Goal: Information Seeking & Learning: Learn about a topic

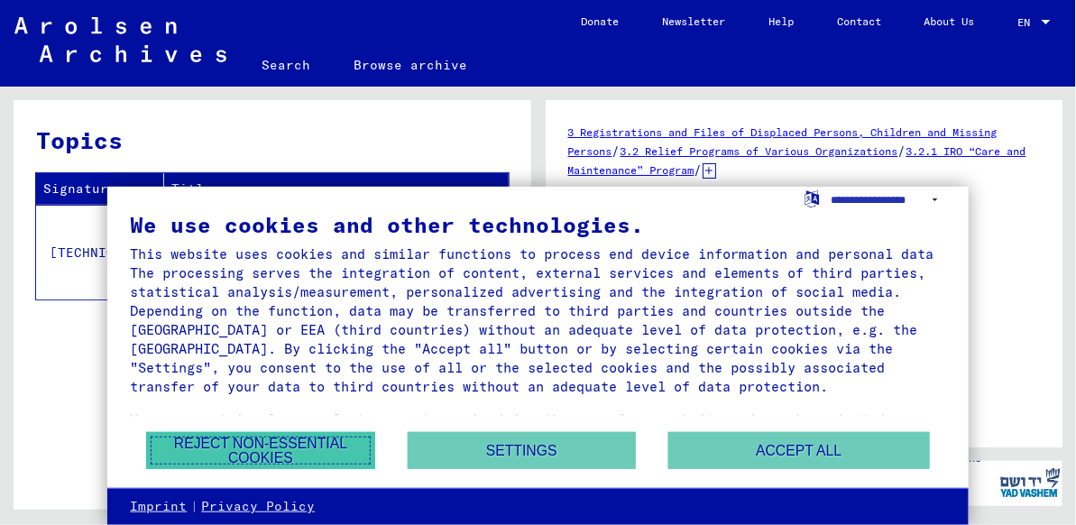
click at [309, 448] on button "Reject non-essential cookies" at bounding box center [260, 450] width 228 height 37
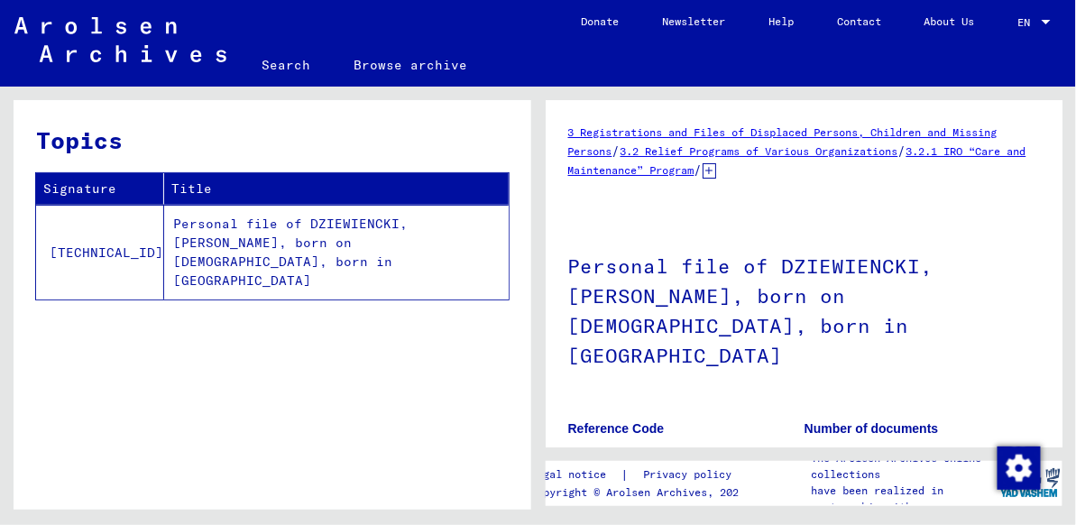
click at [397, 225] on td "Personal file of DZIEWIENCKI, [PERSON_NAME], born on [DEMOGRAPHIC_DATA], born i…" at bounding box center [336, 252] width 345 height 95
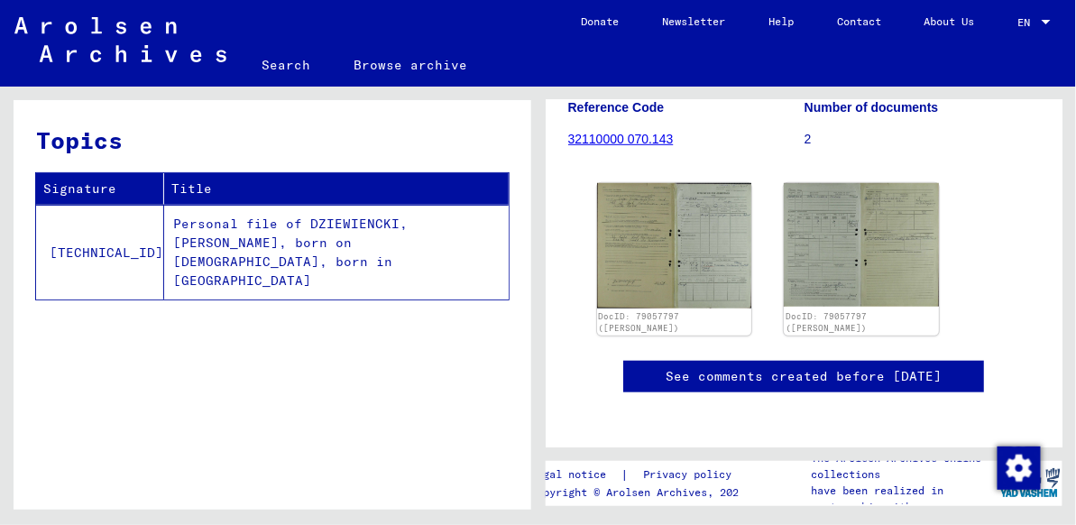
scroll to position [321, 0]
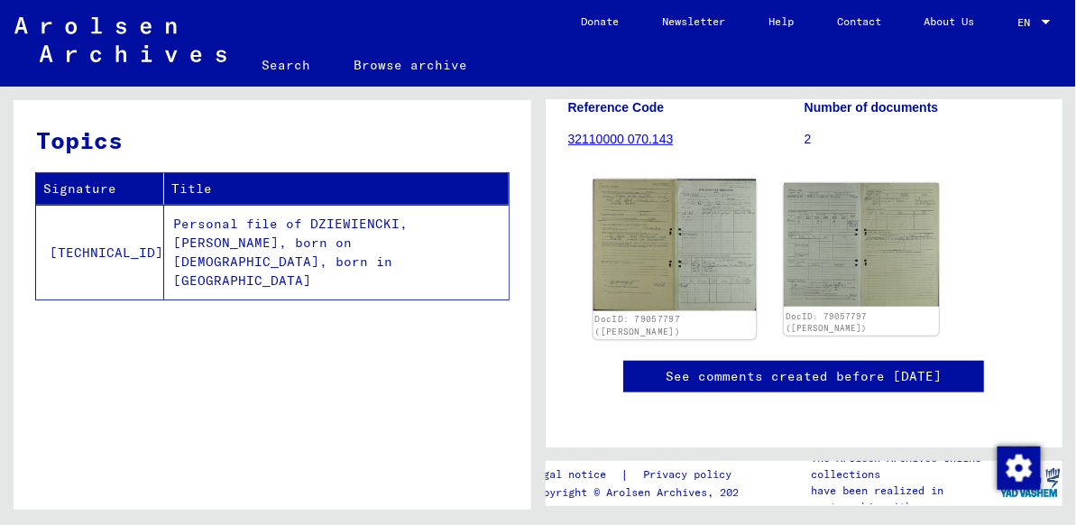
click at [655, 217] on img at bounding box center [674, 246] width 162 height 132
click at [694, 215] on img at bounding box center [674, 246] width 162 height 132
click at [695, 215] on img at bounding box center [674, 246] width 162 height 132
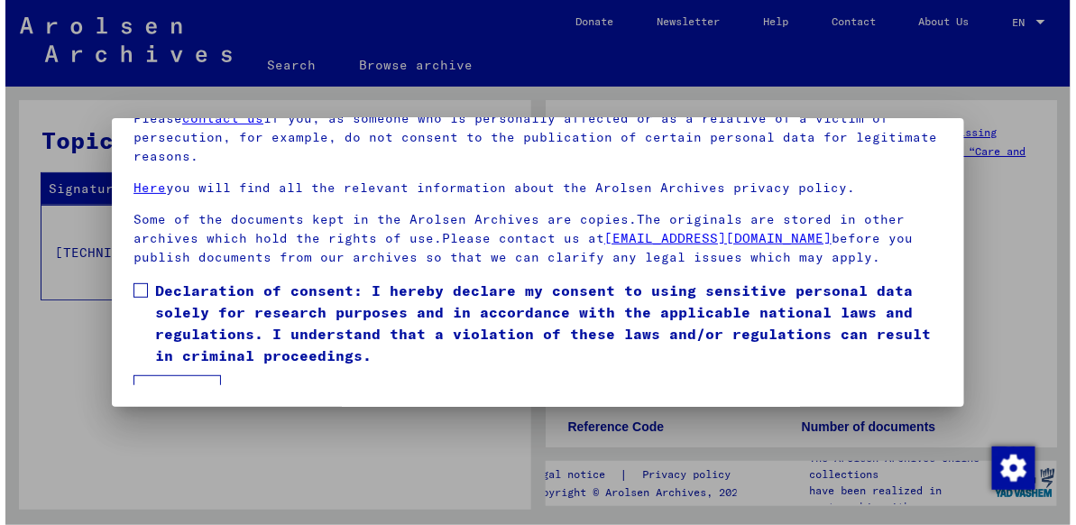
scroll to position [148, 0]
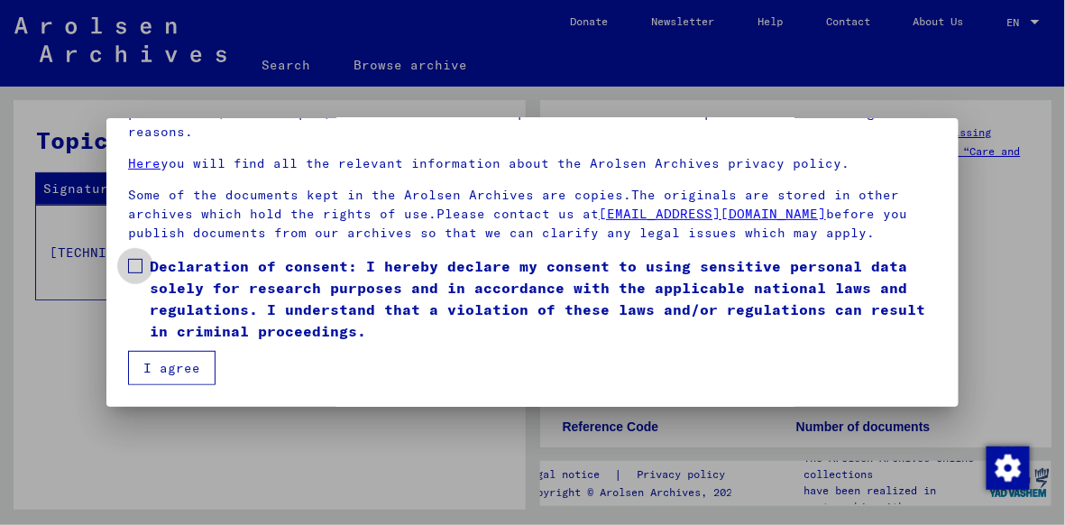
click at [136, 265] on span at bounding box center [135, 266] width 14 height 14
click at [143, 375] on button "I agree" at bounding box center [172, 368] width 88 height 34
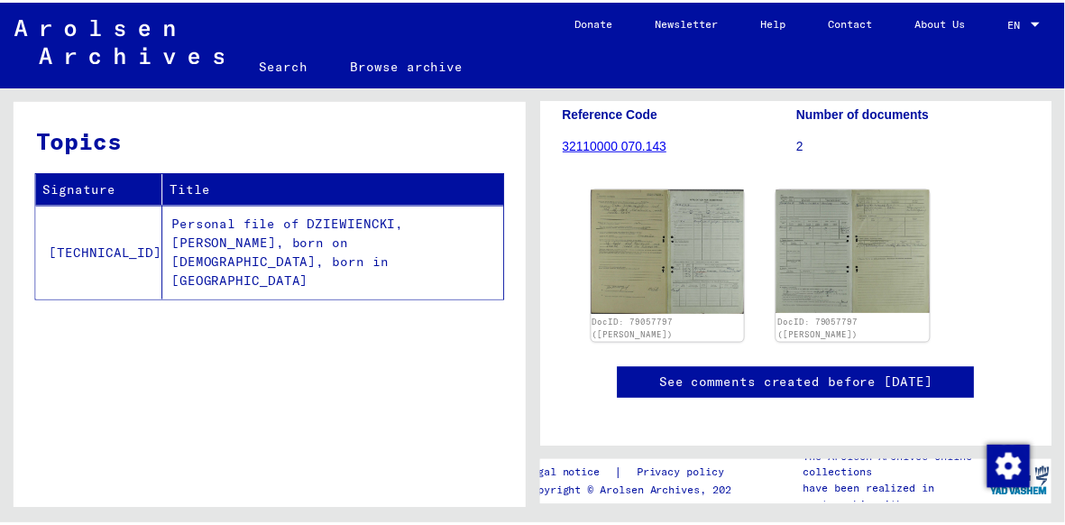
scroll to position [305, 0]
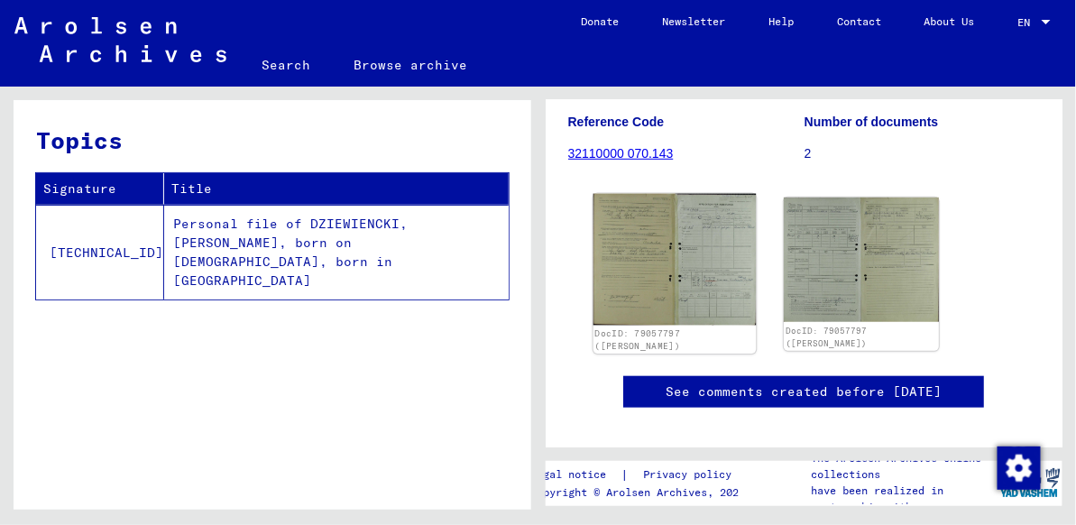
click at [688, 231] on img at bounding box center [674, 260] width 162 height 132
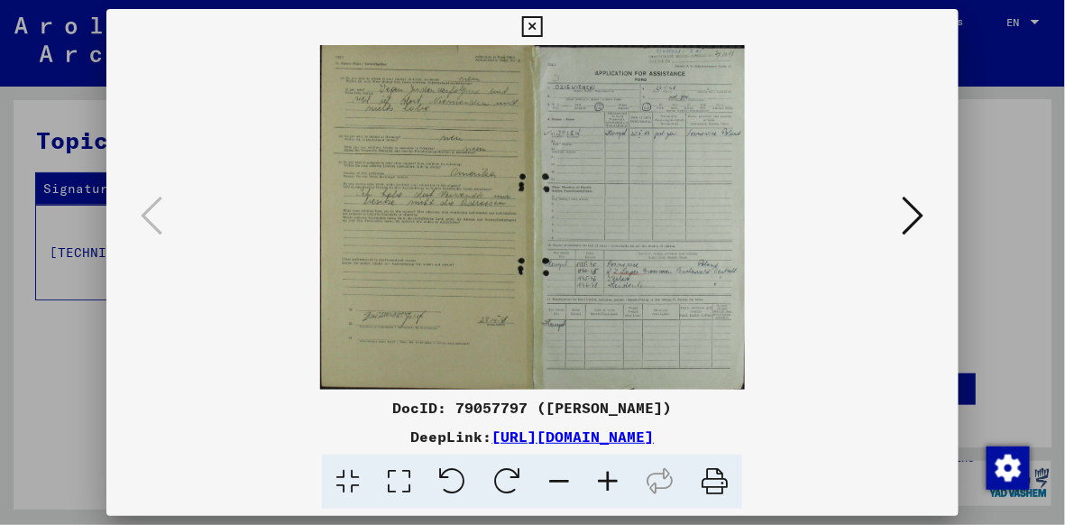
click at [921, 222] on icon at bounding box center [914, 215] width 22 height 43
